Goal: Share content: Share content

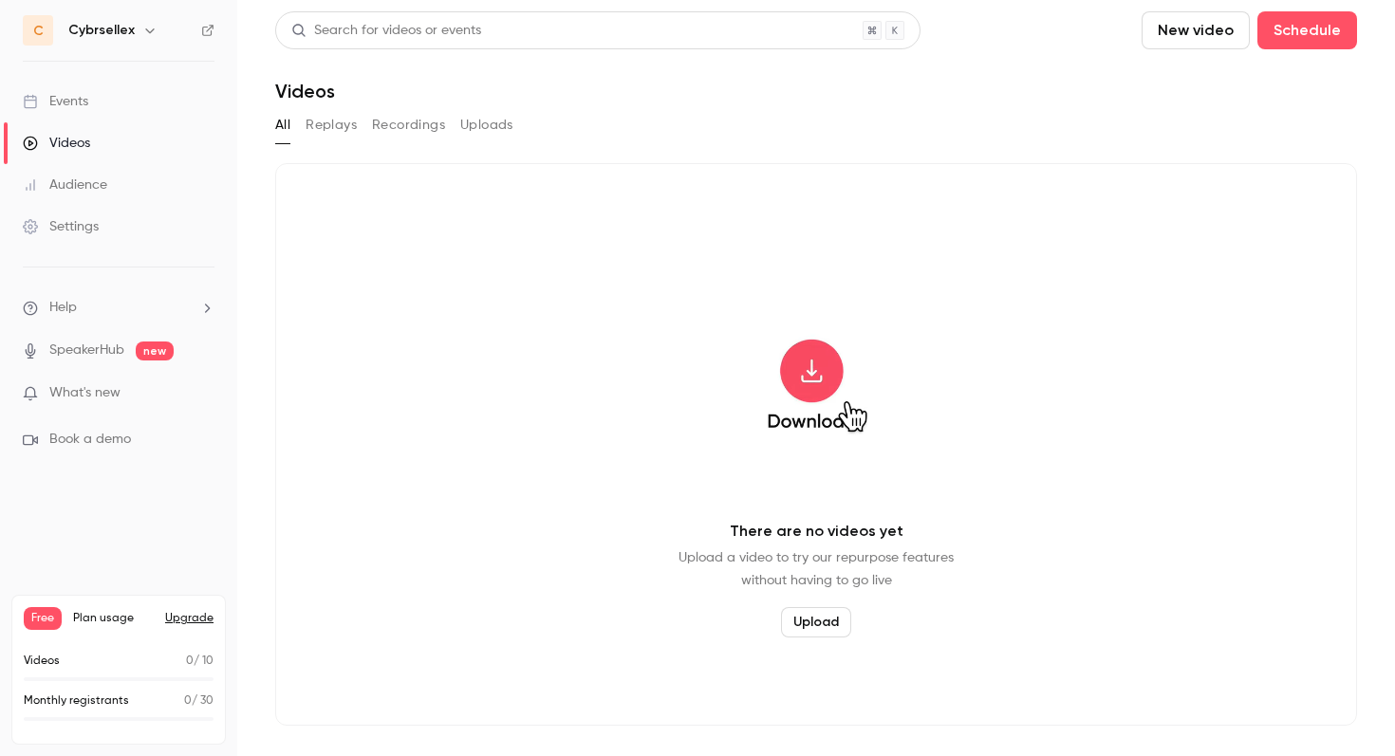
click at [1170, 21] on button "New video" at bounding box center [1195, 30] width 108 height 38
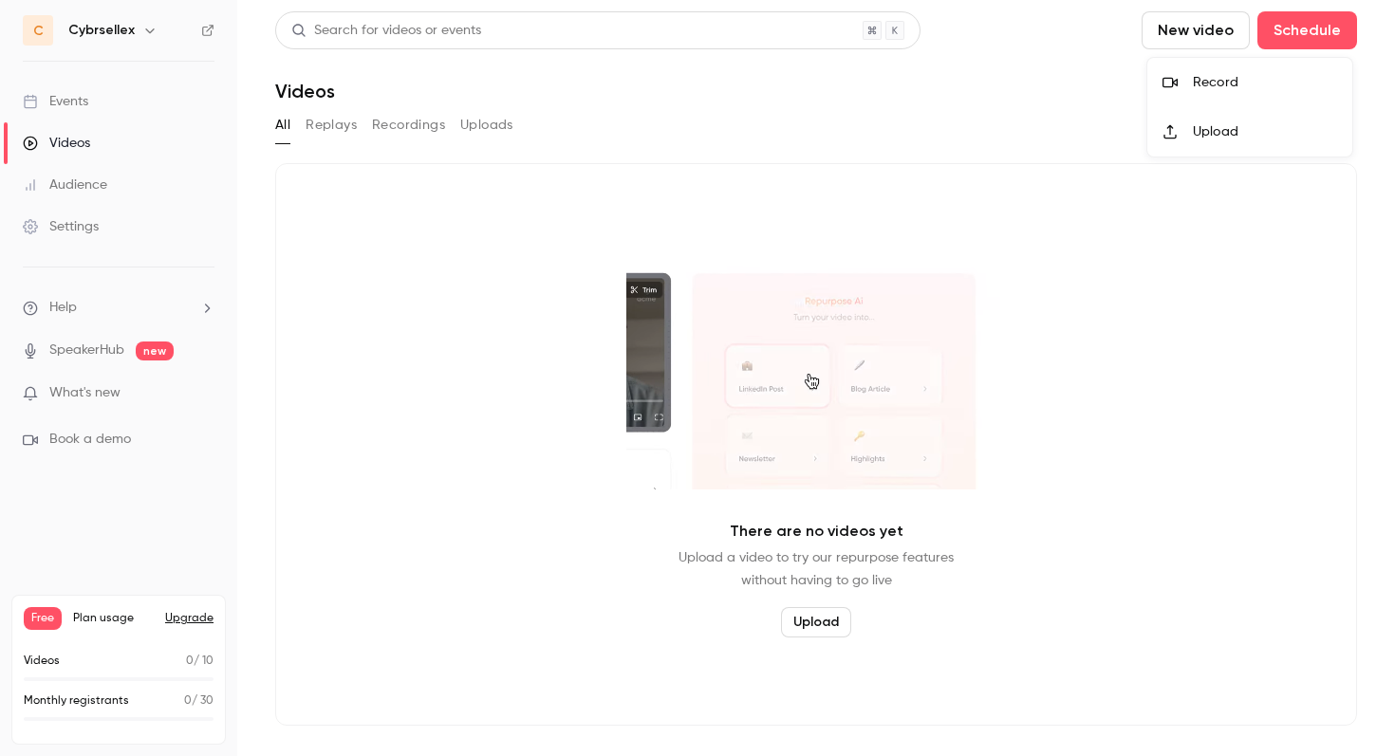
click at [1223, 84] on div "Record" at bounding box center [1265, 82] width 144 height 19
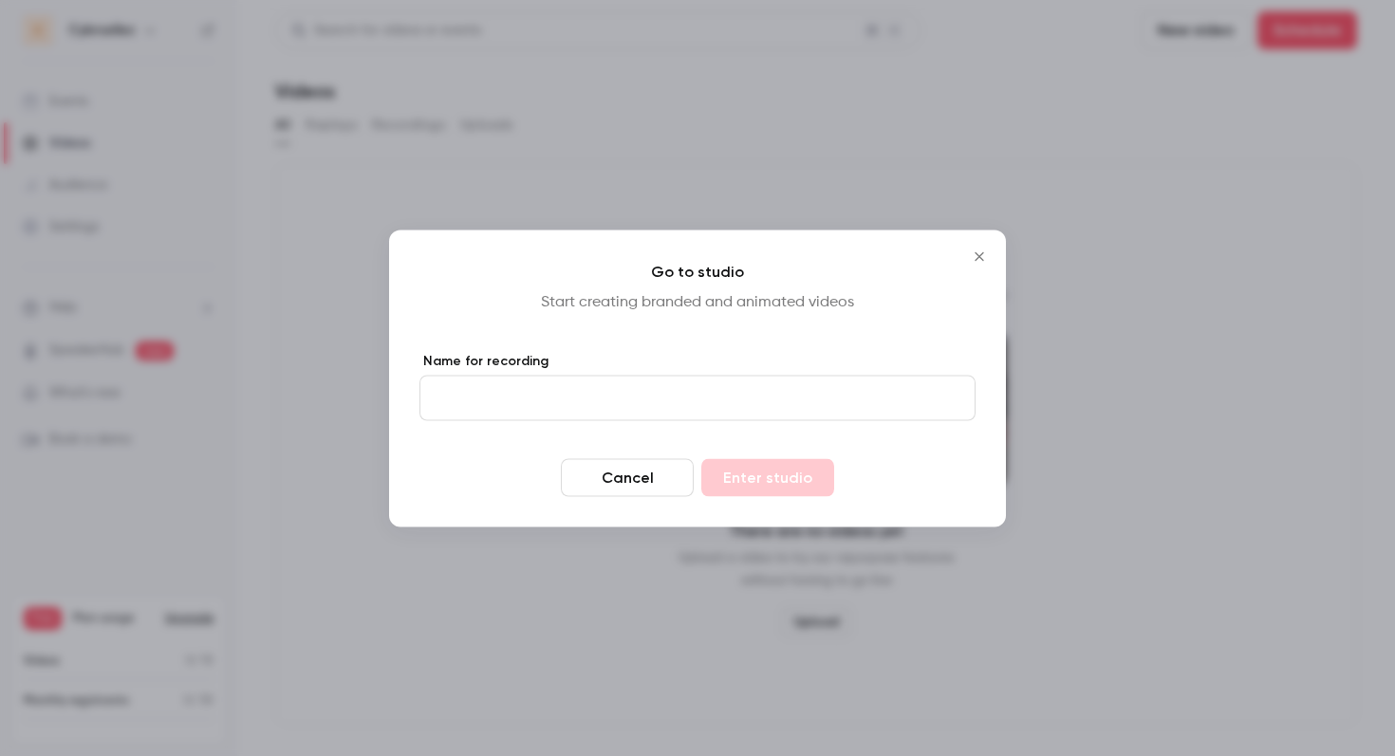
click at [561, 407] on input "Name for recording" at bounding box center [697, 398] width 556 height 46
type input "****"
click at [701, 458] on button "Enter studio" at bounding box center [767, 477] width 133 height 38
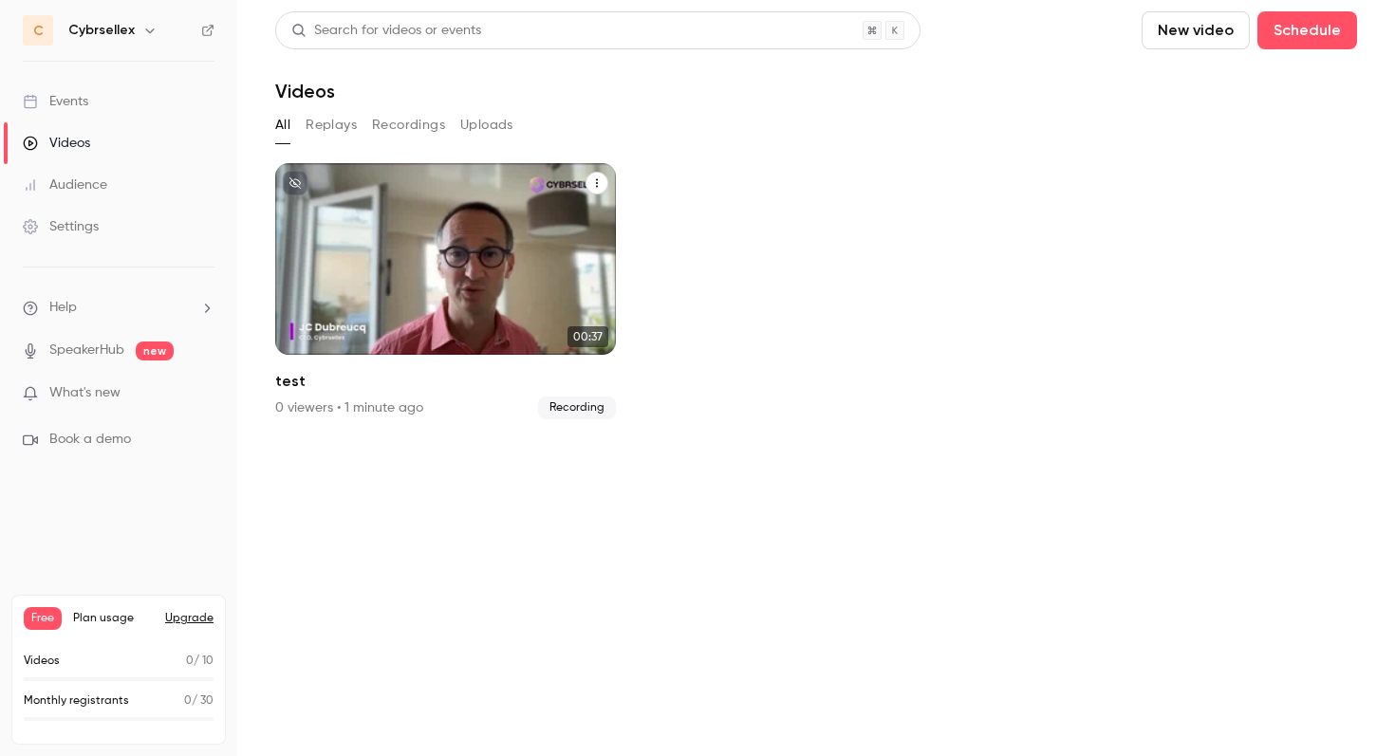
click at [488, 276] on div "Cybrsellex [DATE] test" at bounding box center [445, 259] width 341 height 192
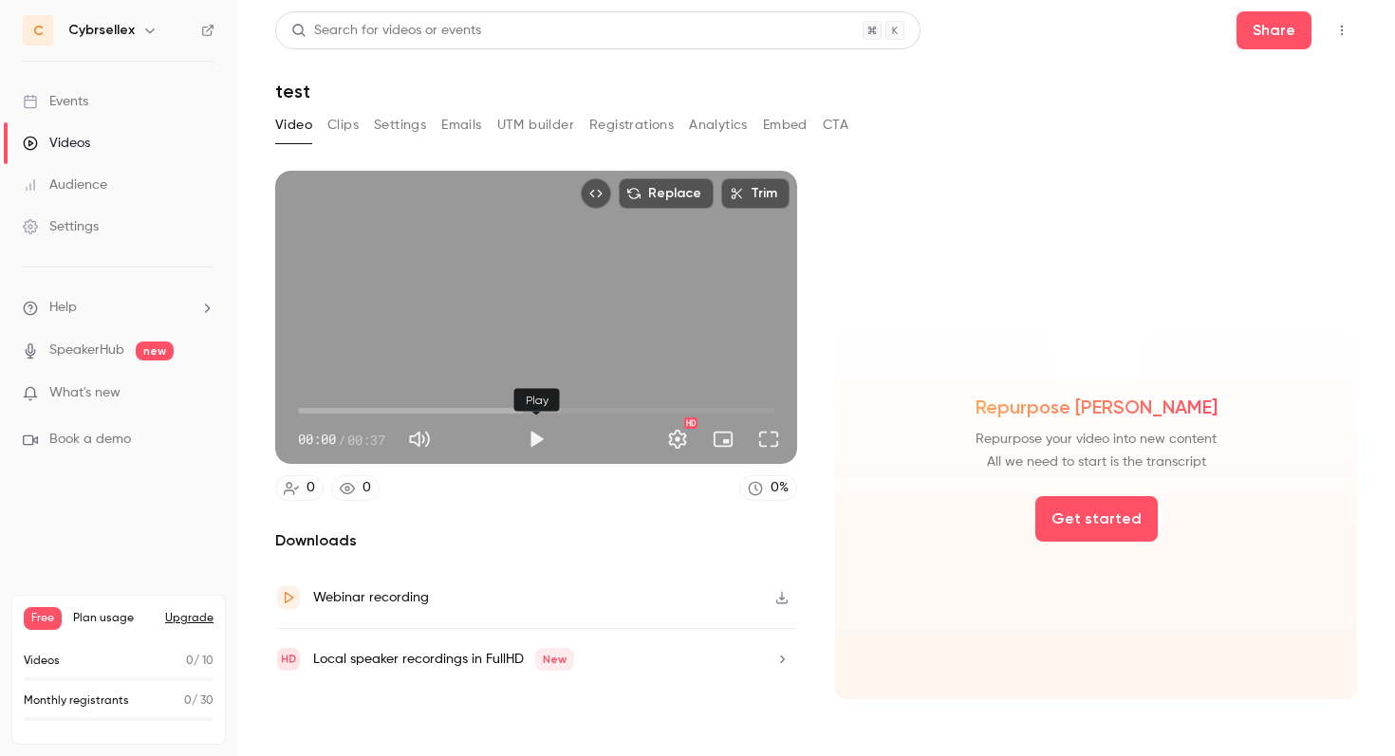
click at [539, 440] on button "Play" at bounding box center [536, 439] width 38 height 38
click at [776, 439] on button "Full screen" at bounding box center [769, 439] width 38 height 38
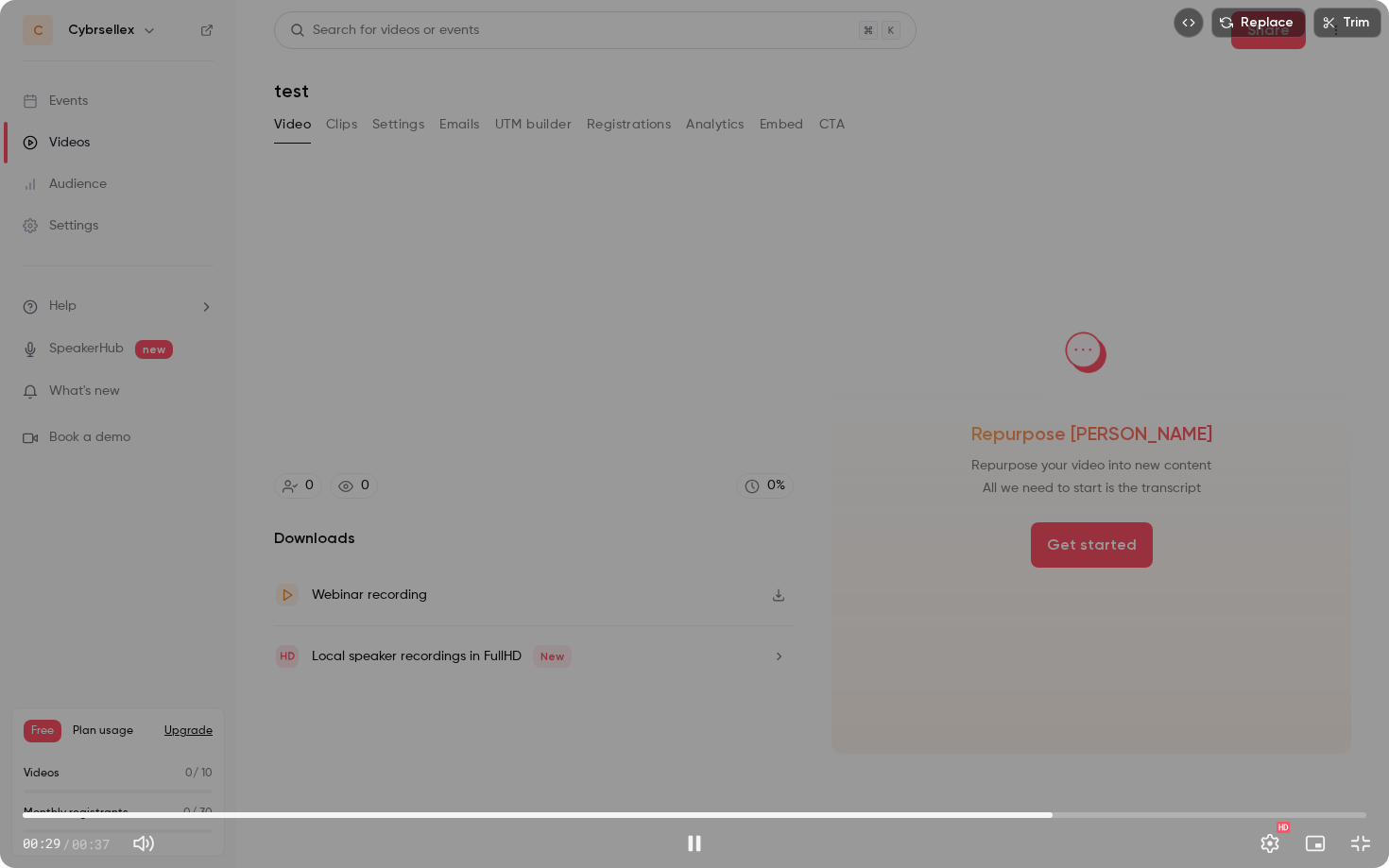
click at [816, 512] on div "Replace Trim 00:29 00:29 / 00:37 HD" at bounding box center [694, 434] width 1389 height 868
type input "****"
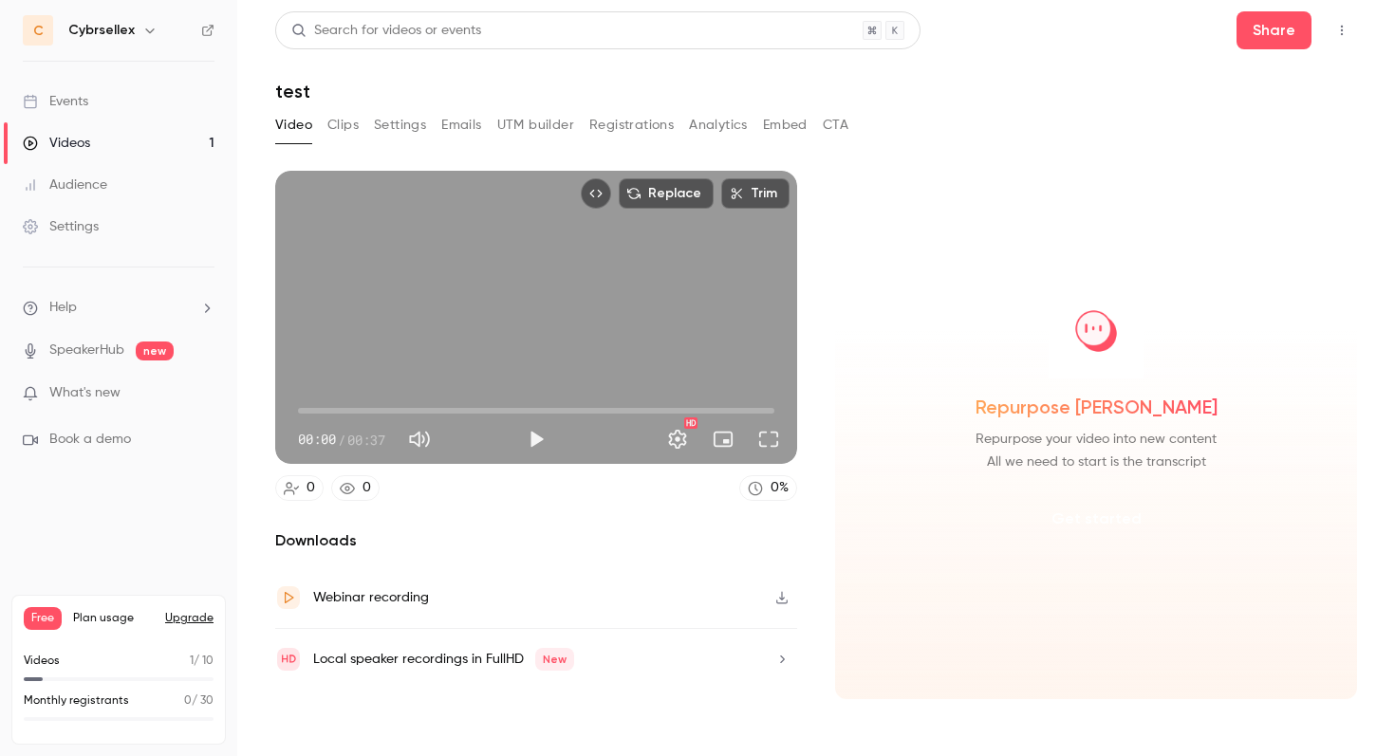
click at [1085, 523] on button "Get started" at bounding box center [1096, 519] width 122 height 46
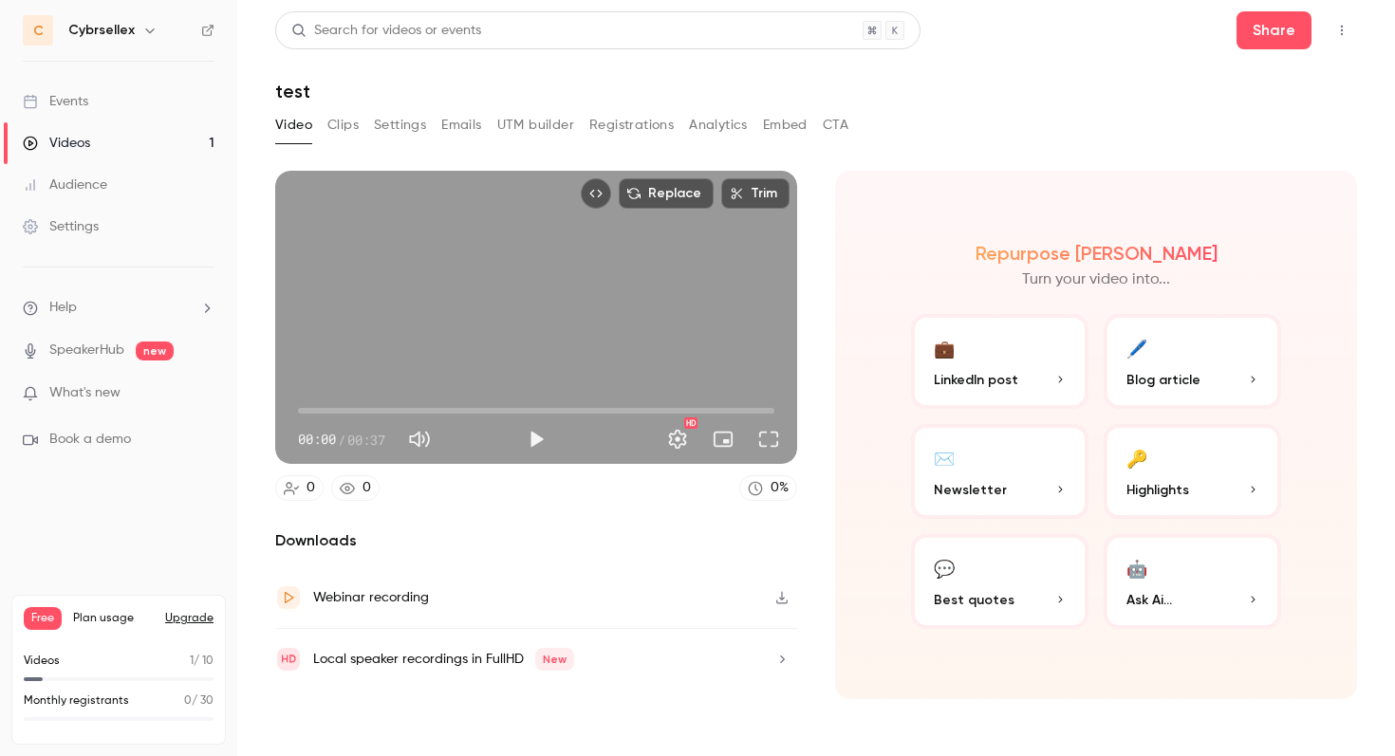
click at [152, 392] on p "What's new" at bounding box center [103, 393] width 161 height 20
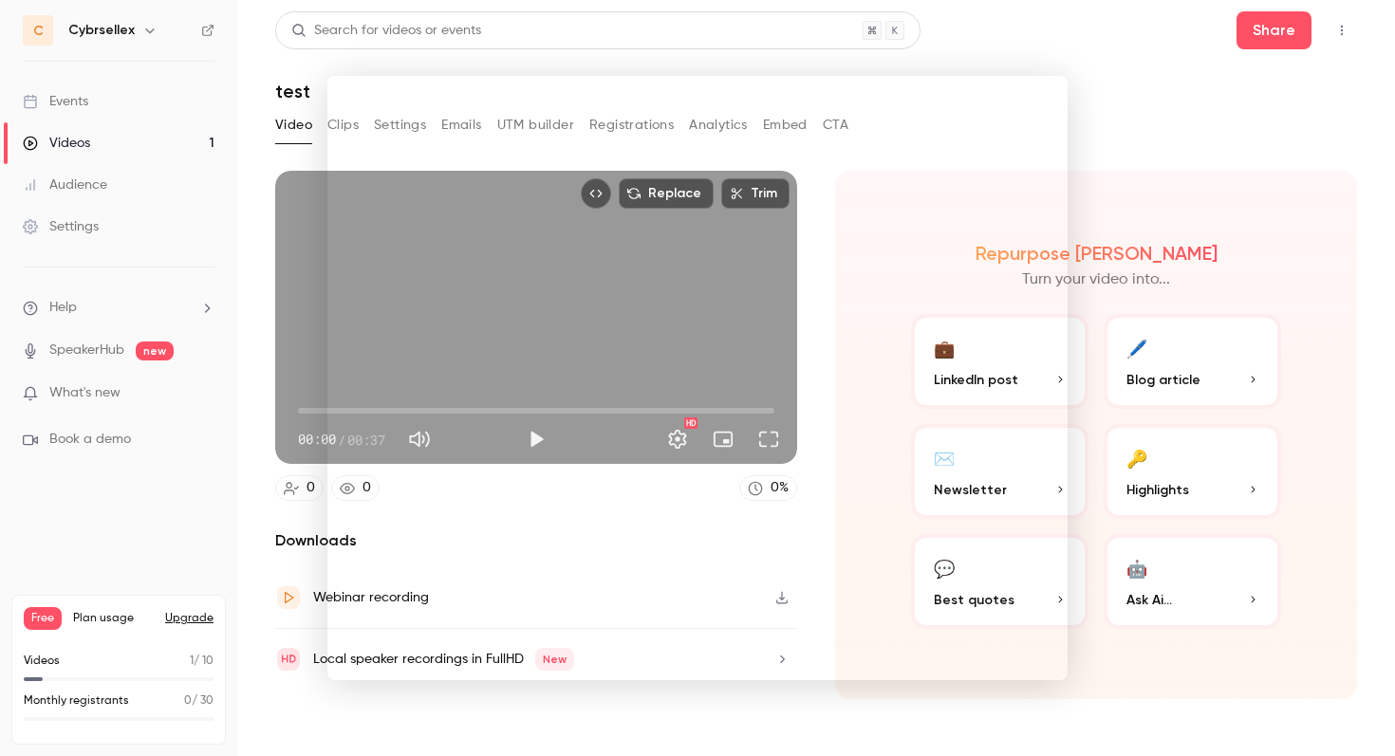
click at [290, 70] on div at bounding box center [697, 378] width 1395 height 756
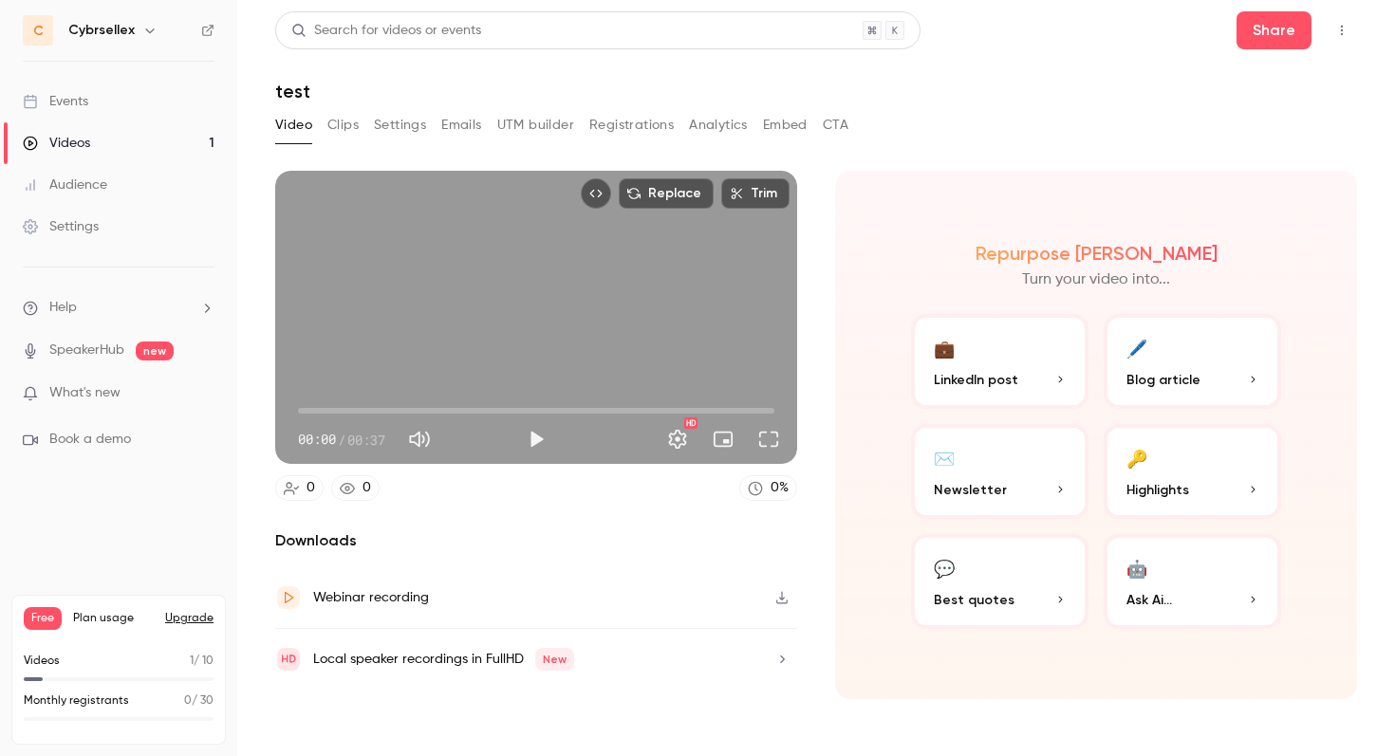
click at [102, 105] on link "Events" at bounding box center [118, 102] width 237 height 42
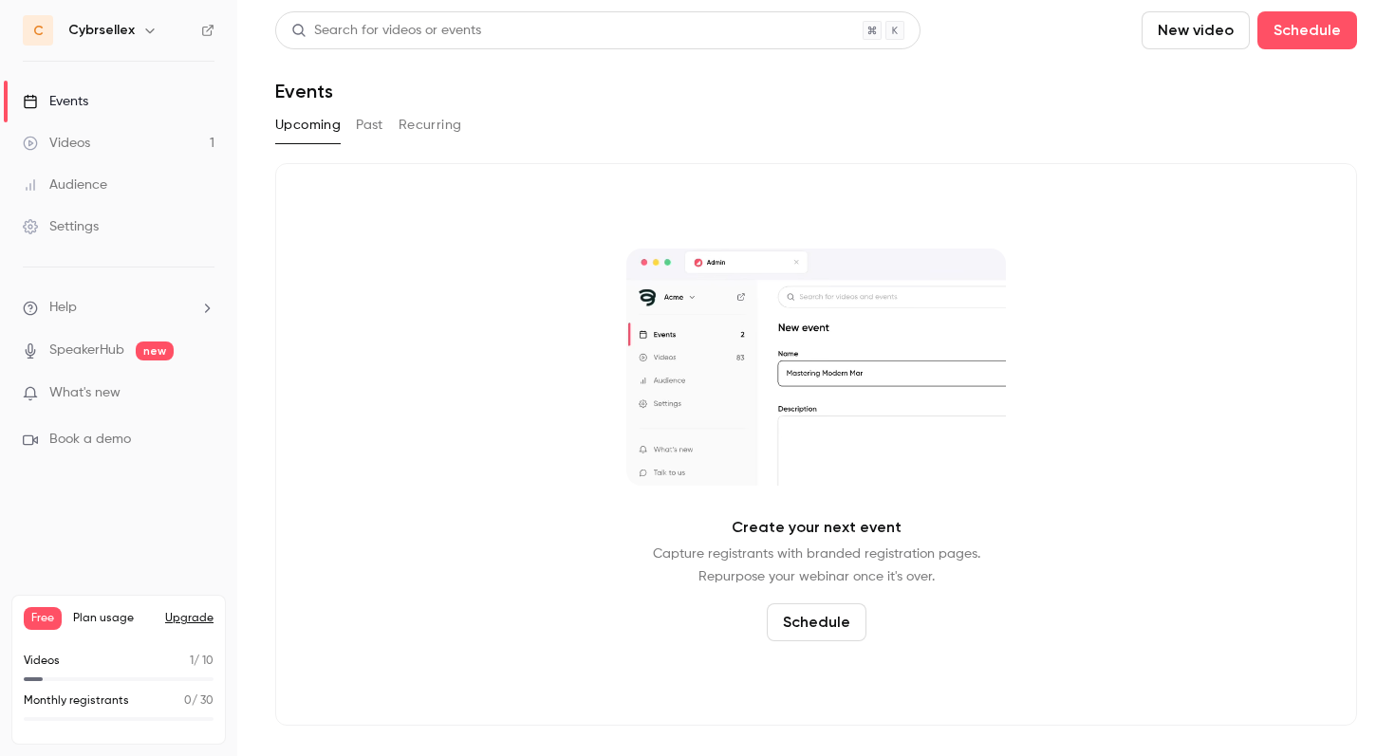
click at [89, 152] on div "Videos" at bounding box center [56, 143] width 67 height 19
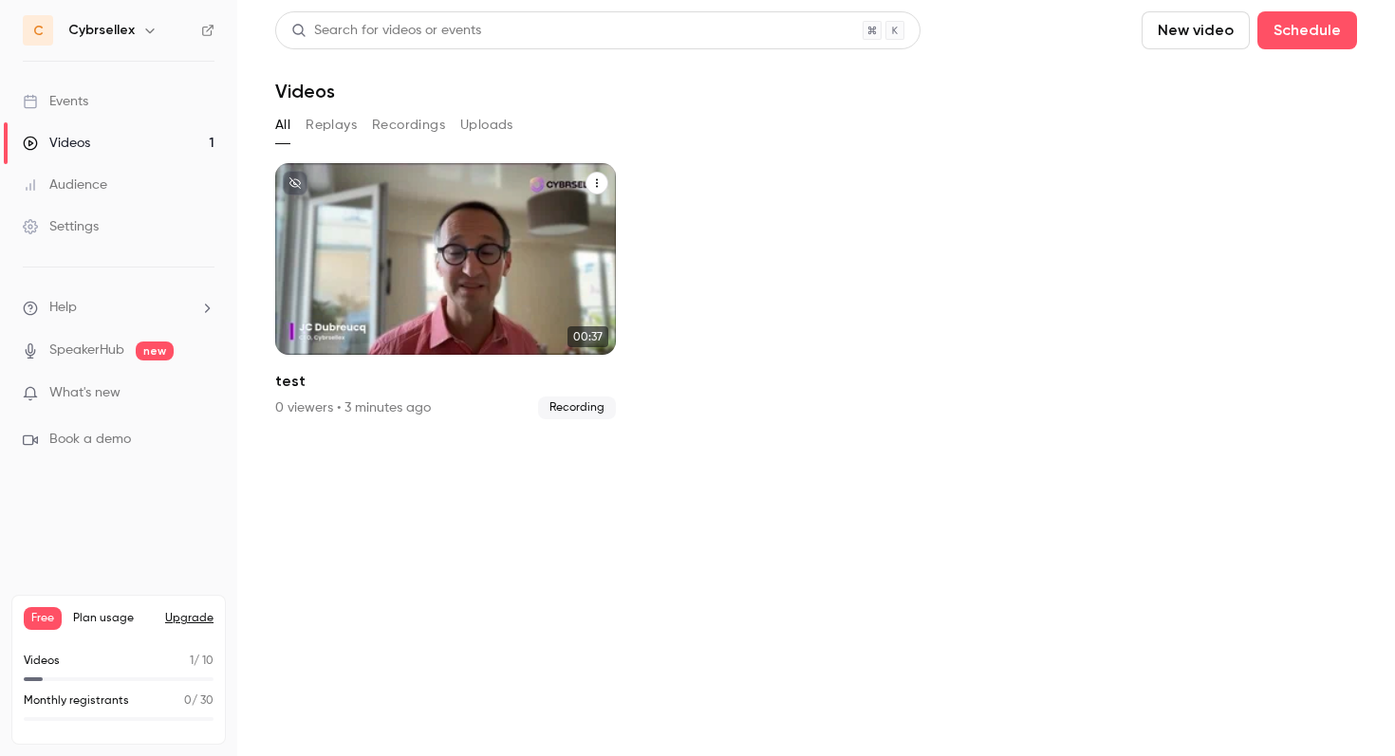
click at [457, 269] on div "Cybrsellex [DATE] test" at bounding box center [445, 259] width 341 height 192
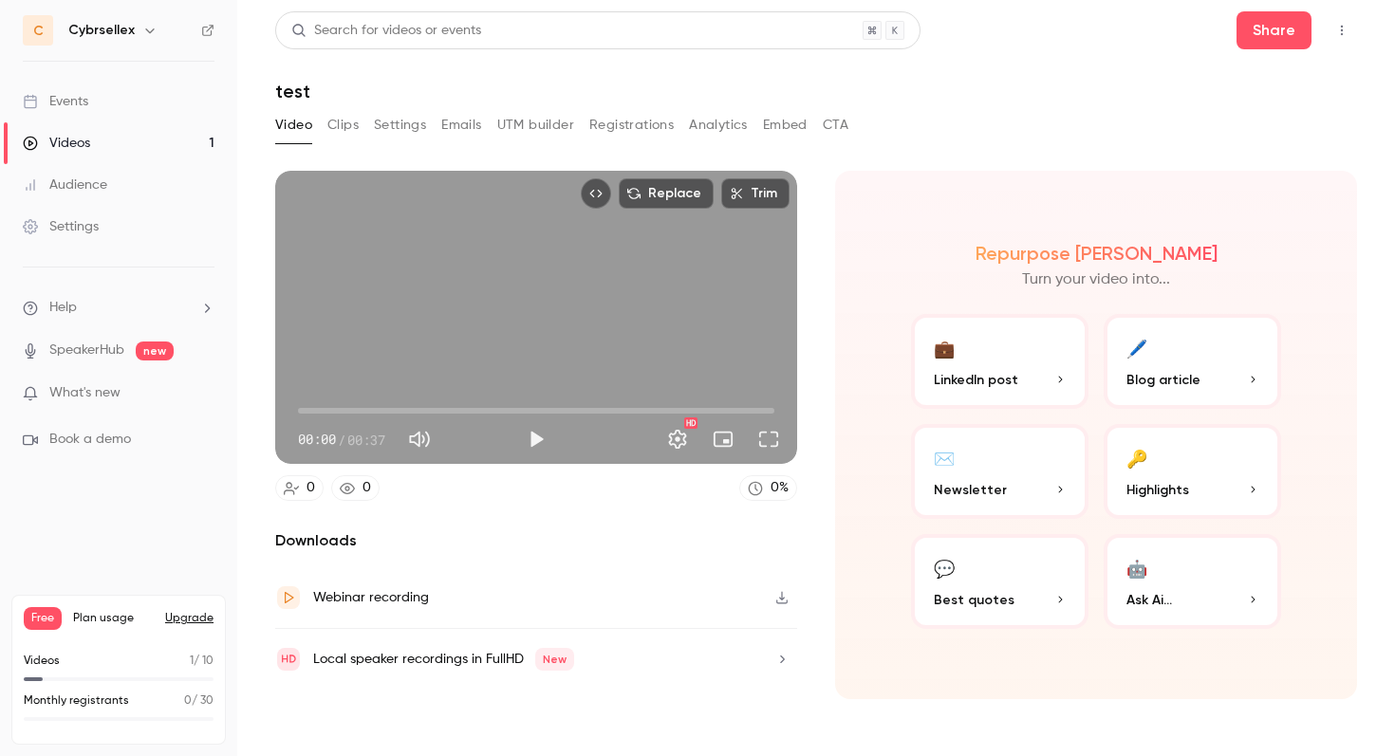
click at [110, 100] on link "Events" at bounding box center [118, 102] width 237 height 42
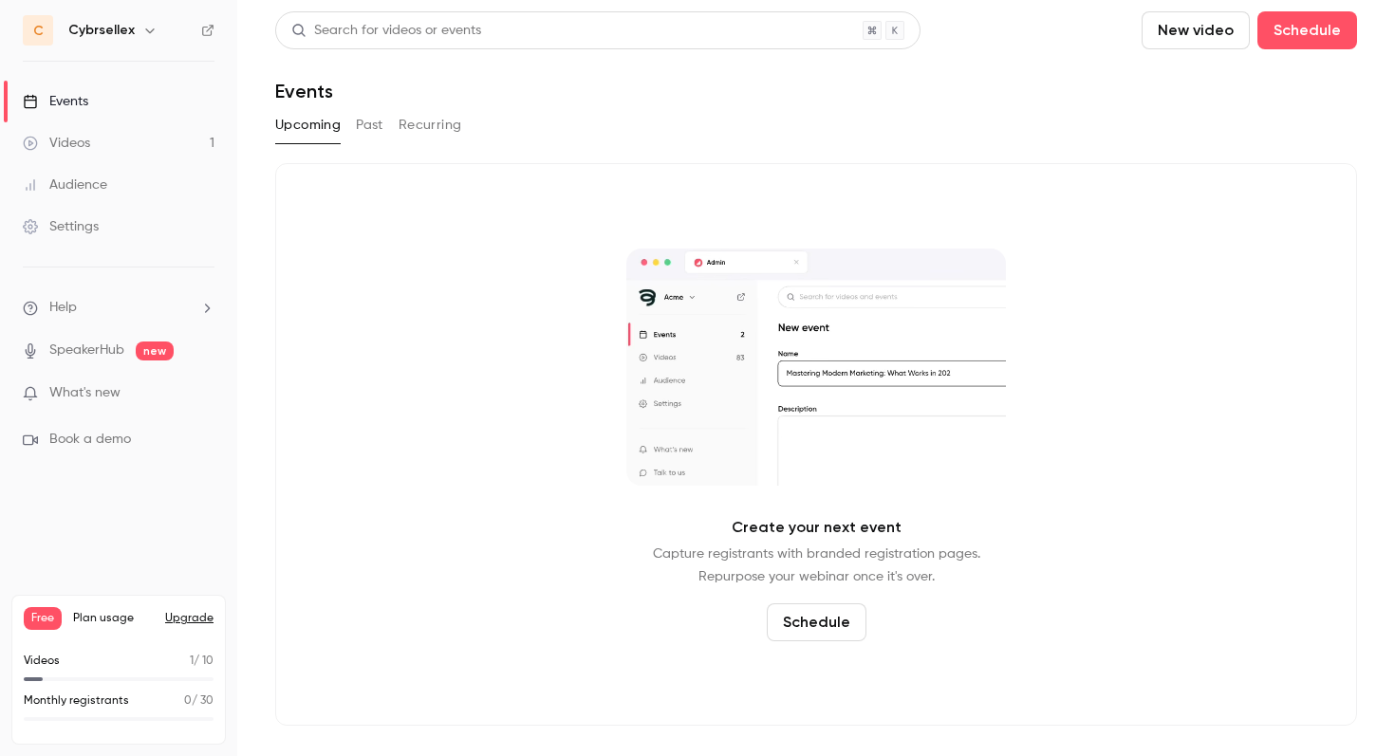
click at [1228, 40] on button "New video" at bounding box center [1195, 30] width 108 height 38
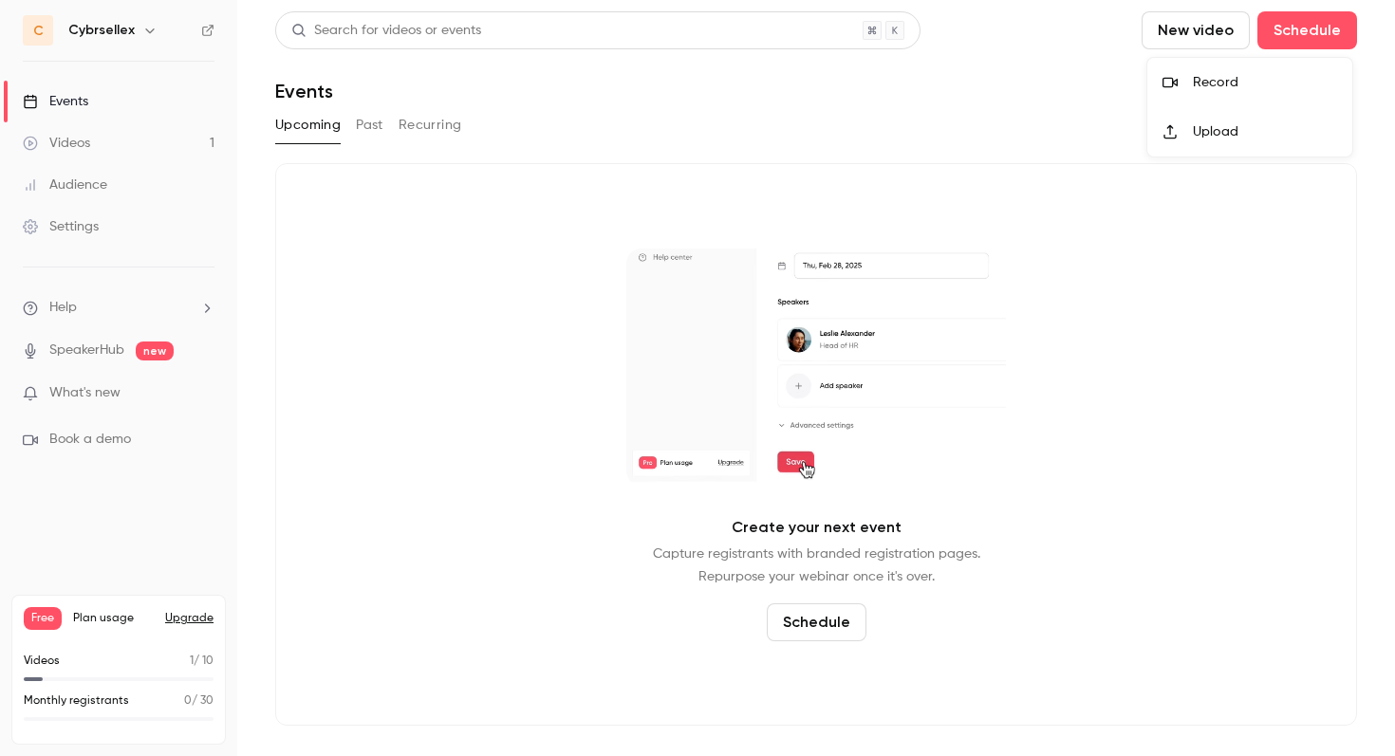
click at [1205, 80] on div "Record" at bounding box center [1265, 82] width 144 height 19
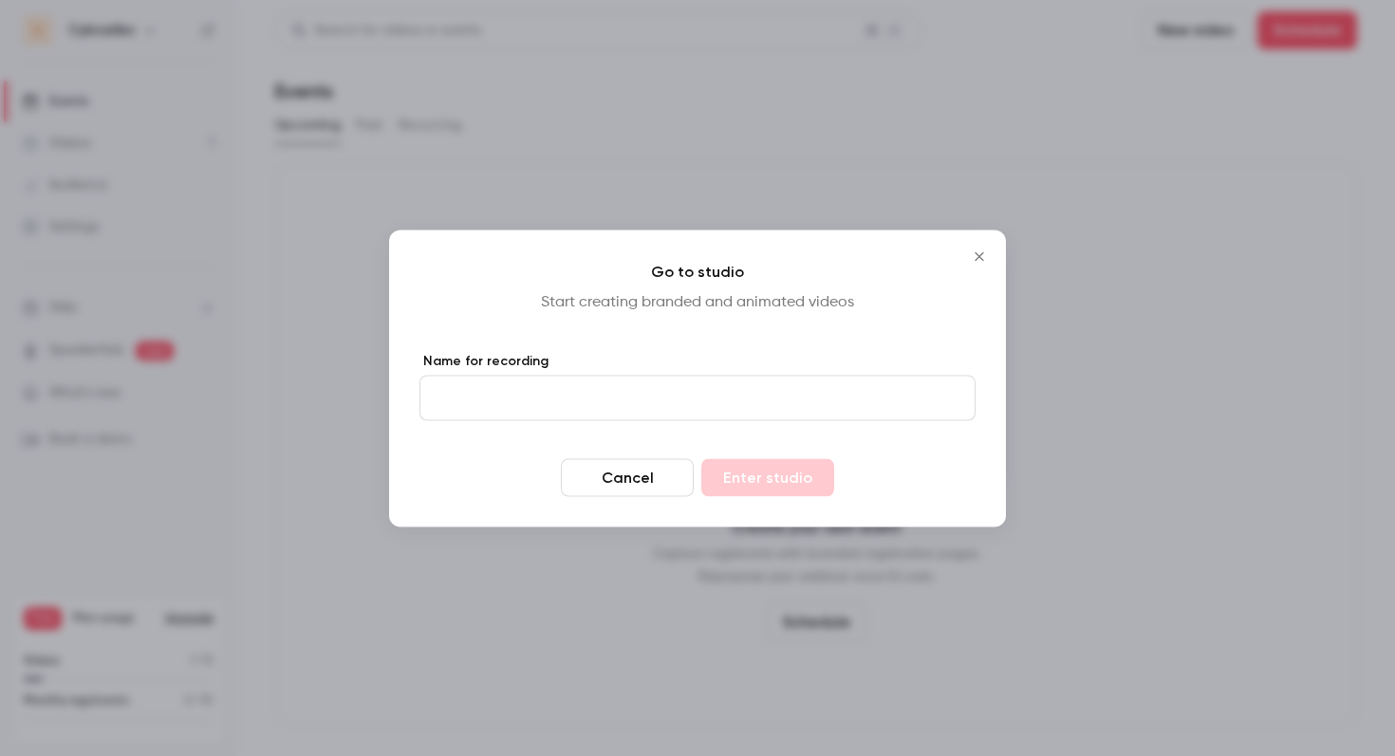
click at [617, 486] on button "Cancel" at bounding box center [627, 477] width 133 height 38
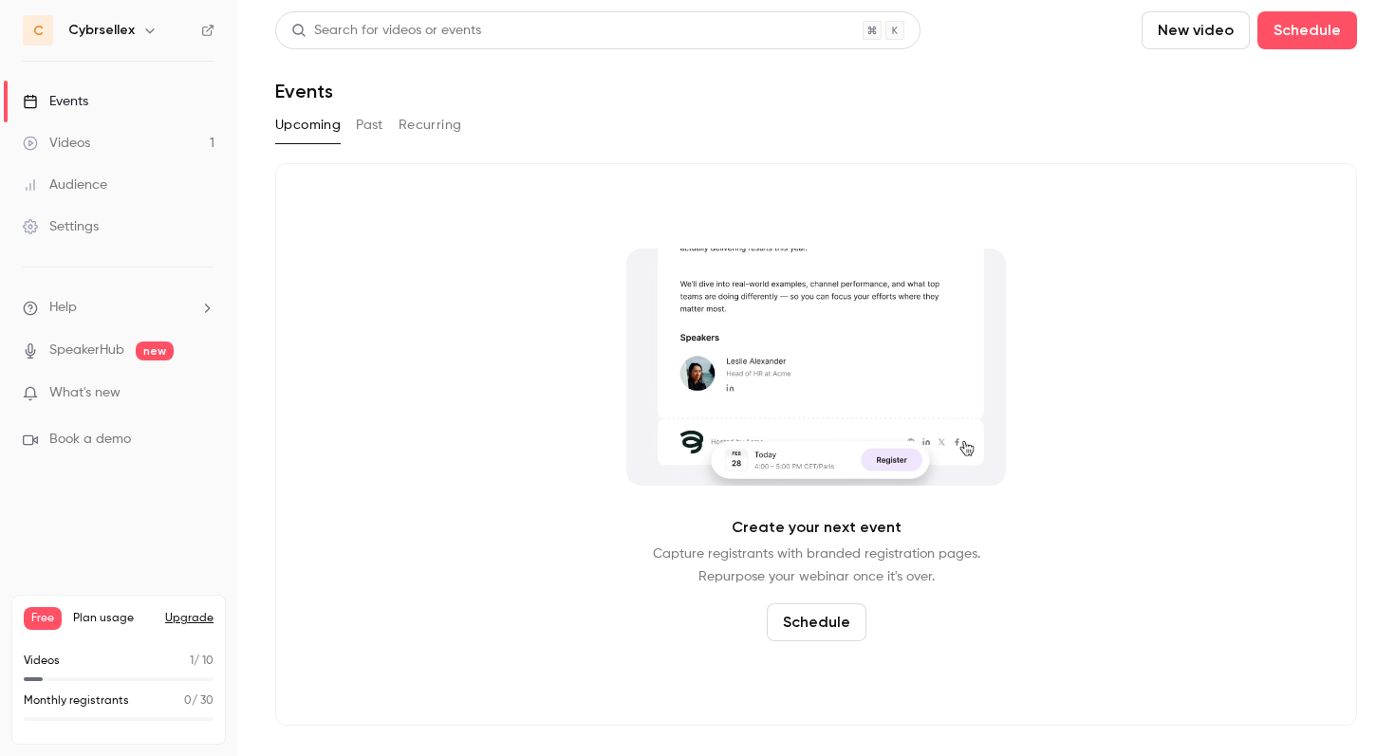
click at [125, 139] on link "Videos 1" at bounding box center [118, 143] width 237 height 42
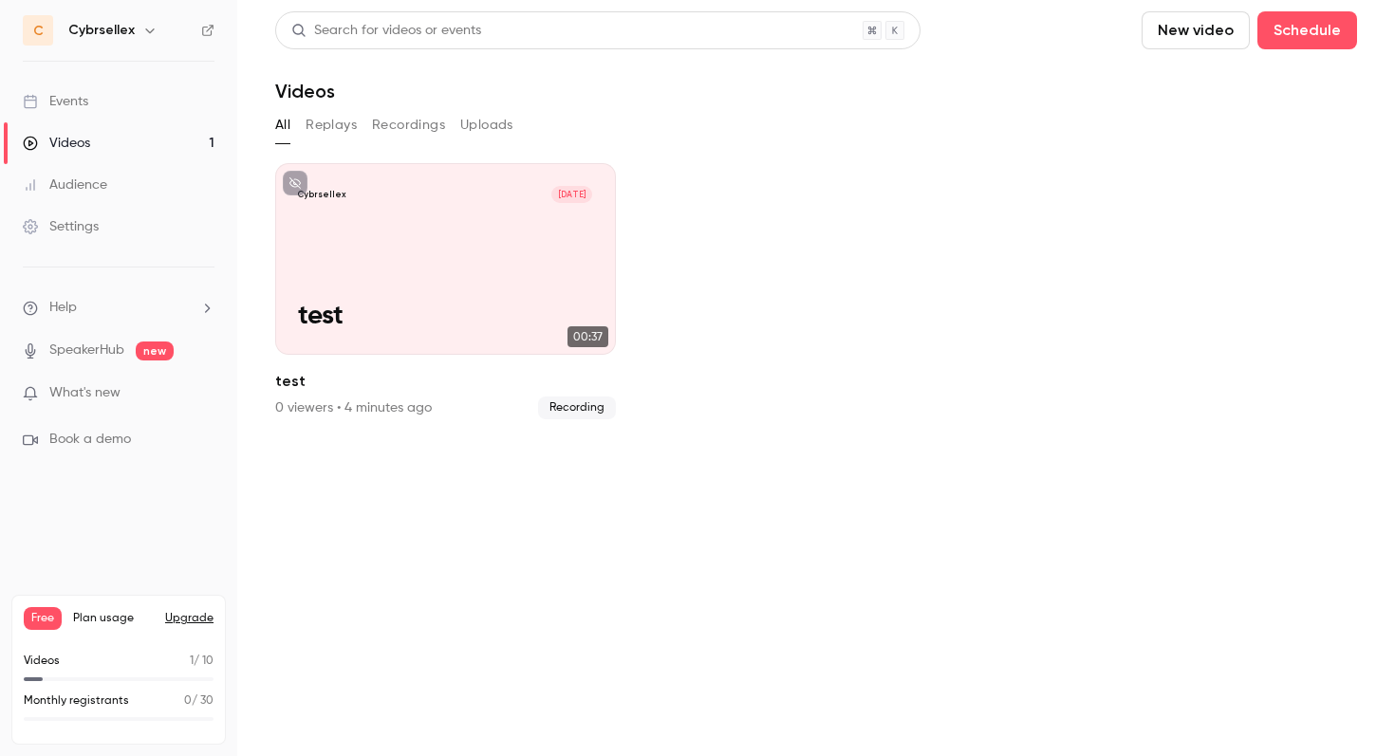
click at [1195, 32] on button "New video" at bounding box center [1195, 30] width 108 height 38
click at [1213, 81] on div "Record" at bounding box center [1265, 82] width 144 height 19
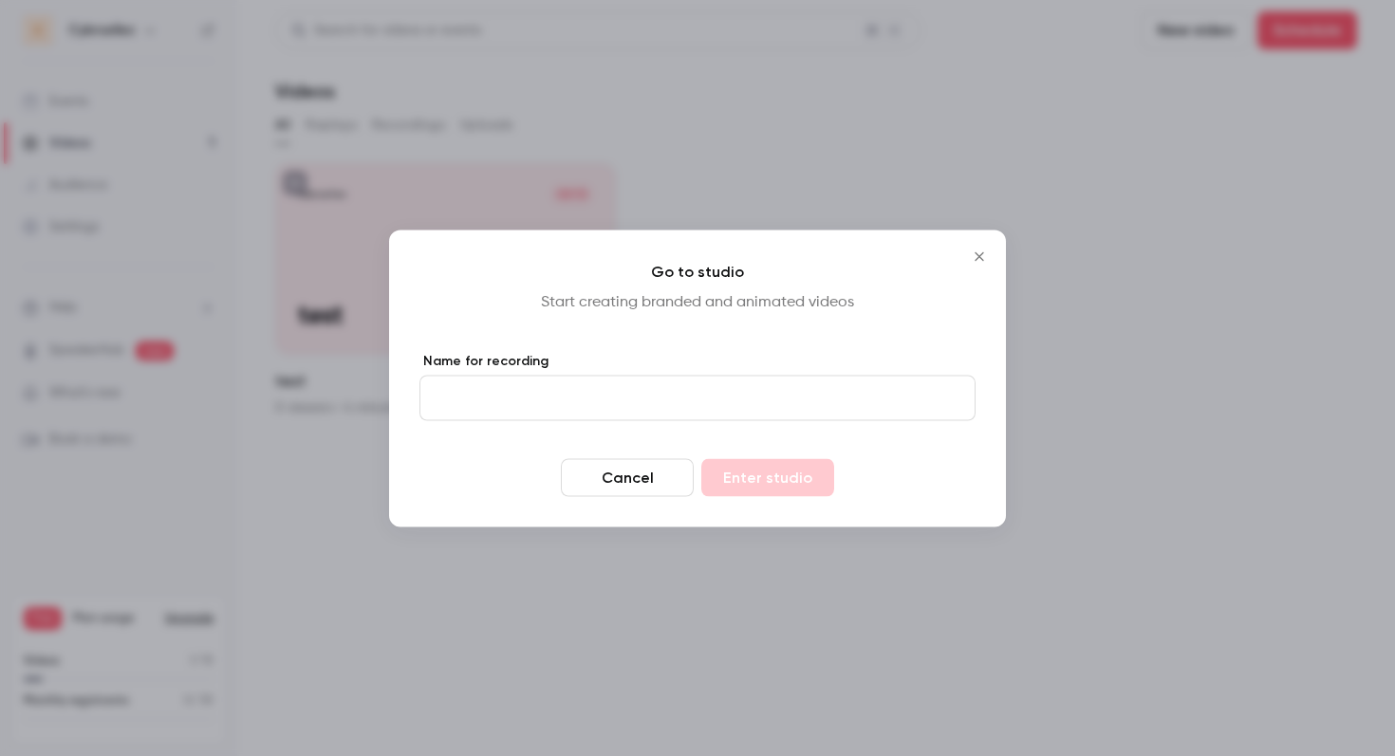
click at [443, 402] on input "Name for recording" at bounding box center [697, 398] width 556 height 46
type input "*********"
click at [701, 458] on button "Enter studio" at bounding box center [767, 477] width 133 height 38
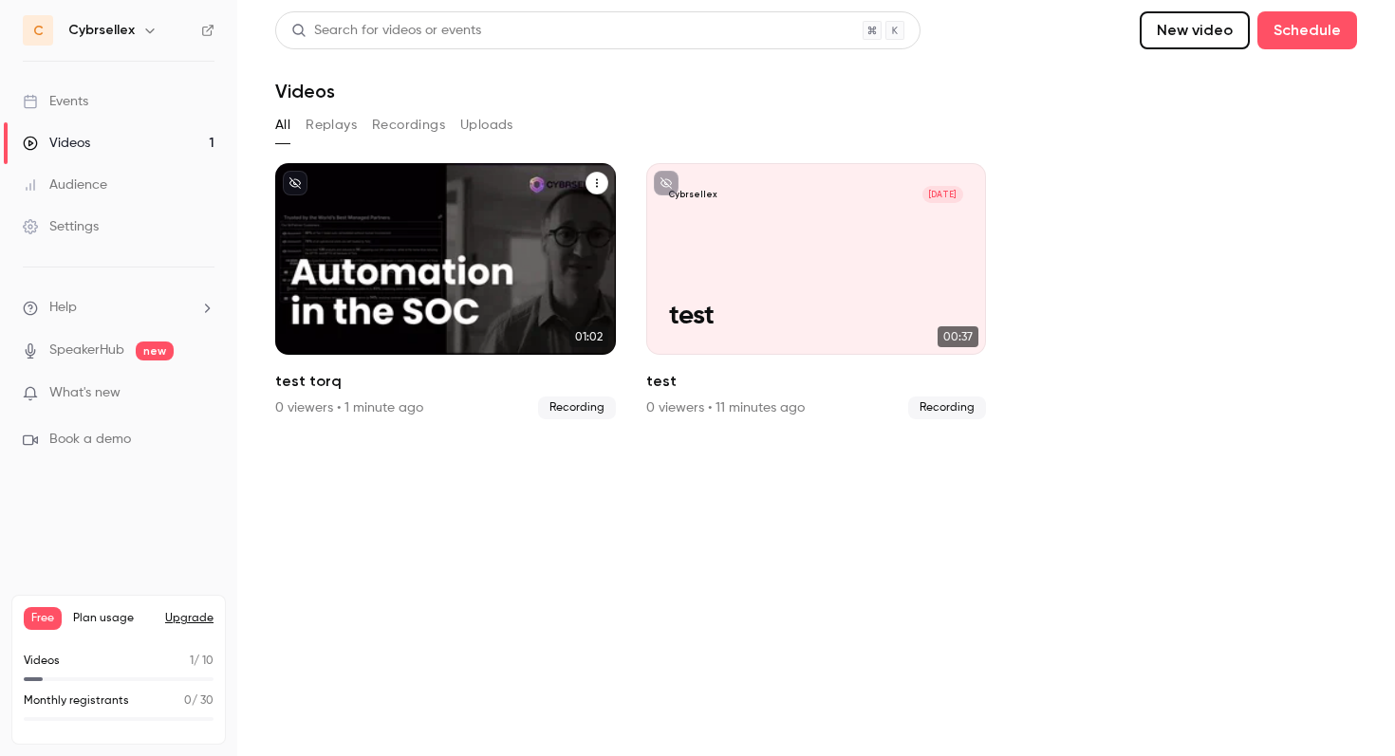
click at [596, 175] on button "test torq" at bounding box center [596, 183] width 23 height 23
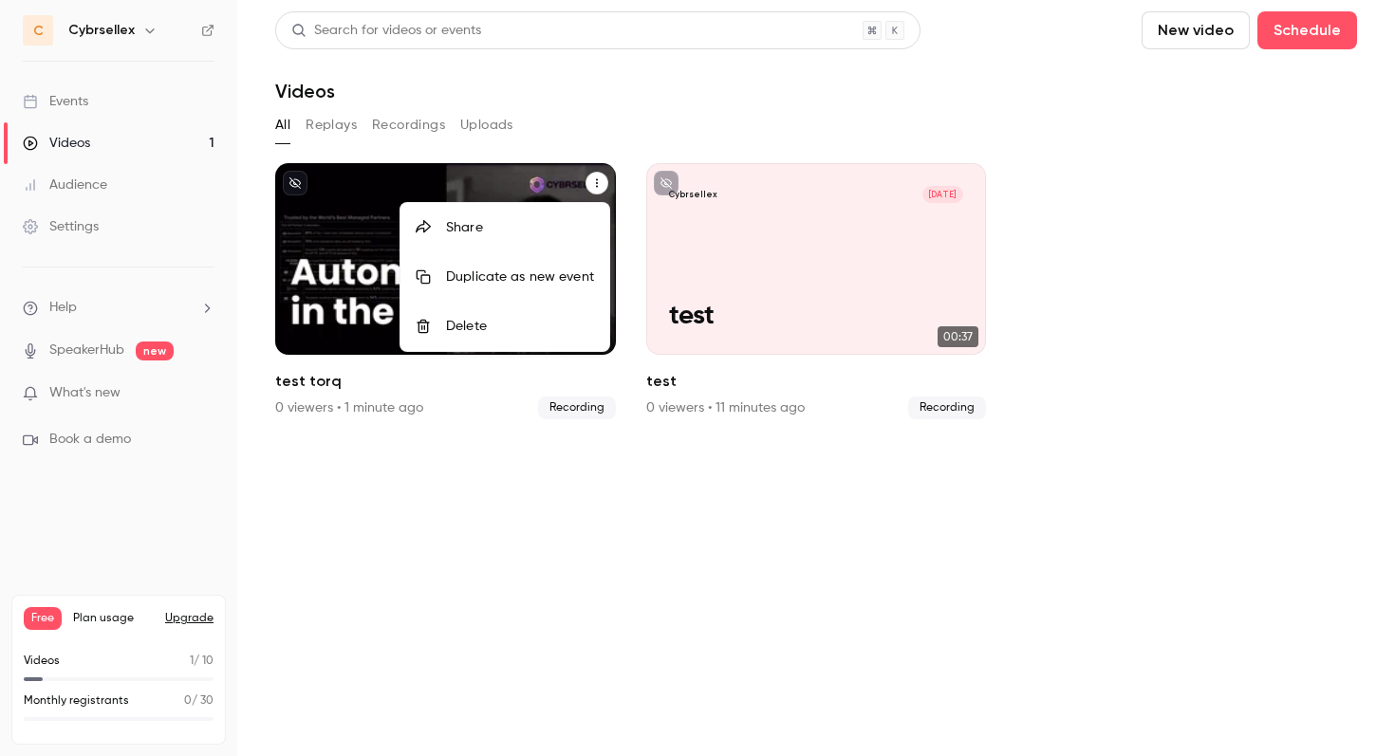
click at [464, 226] on div "Share" at bounding box center [520, 227] width 148 height 19
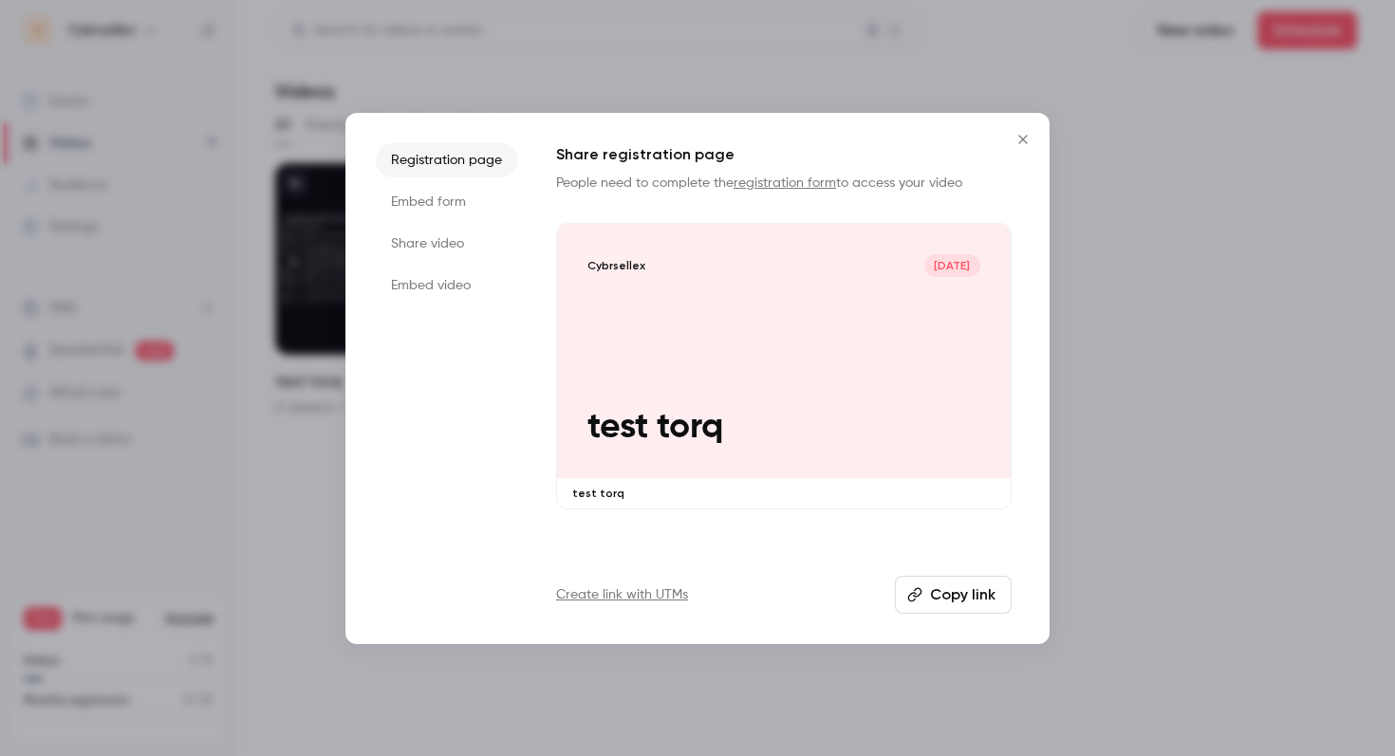
click at [443, 235] on li "Share video" at bounding box center [447, 244] width 142 height 34
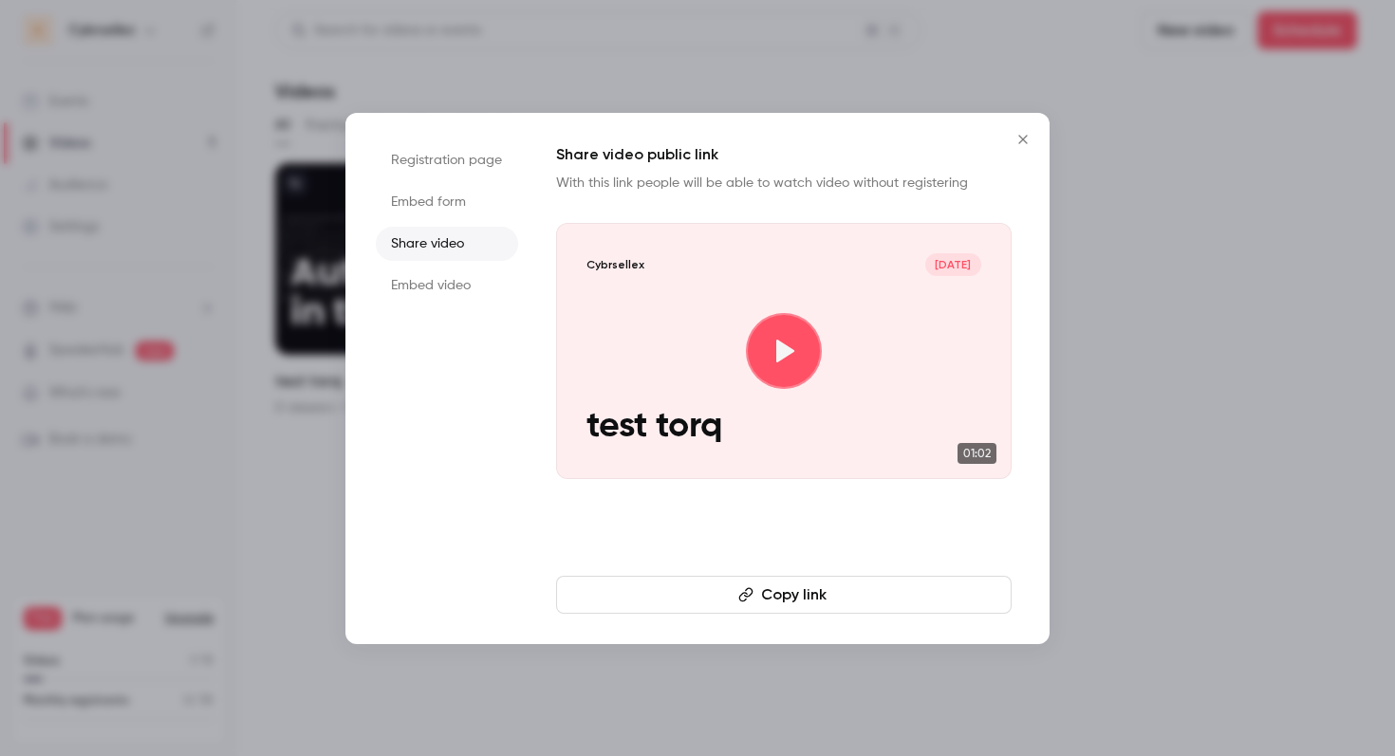
click at [767, 590] on button "Copy link" at bounding box center [783, 595] width 455 height 38
